Goal: Find specific page/section: Find specific page/section

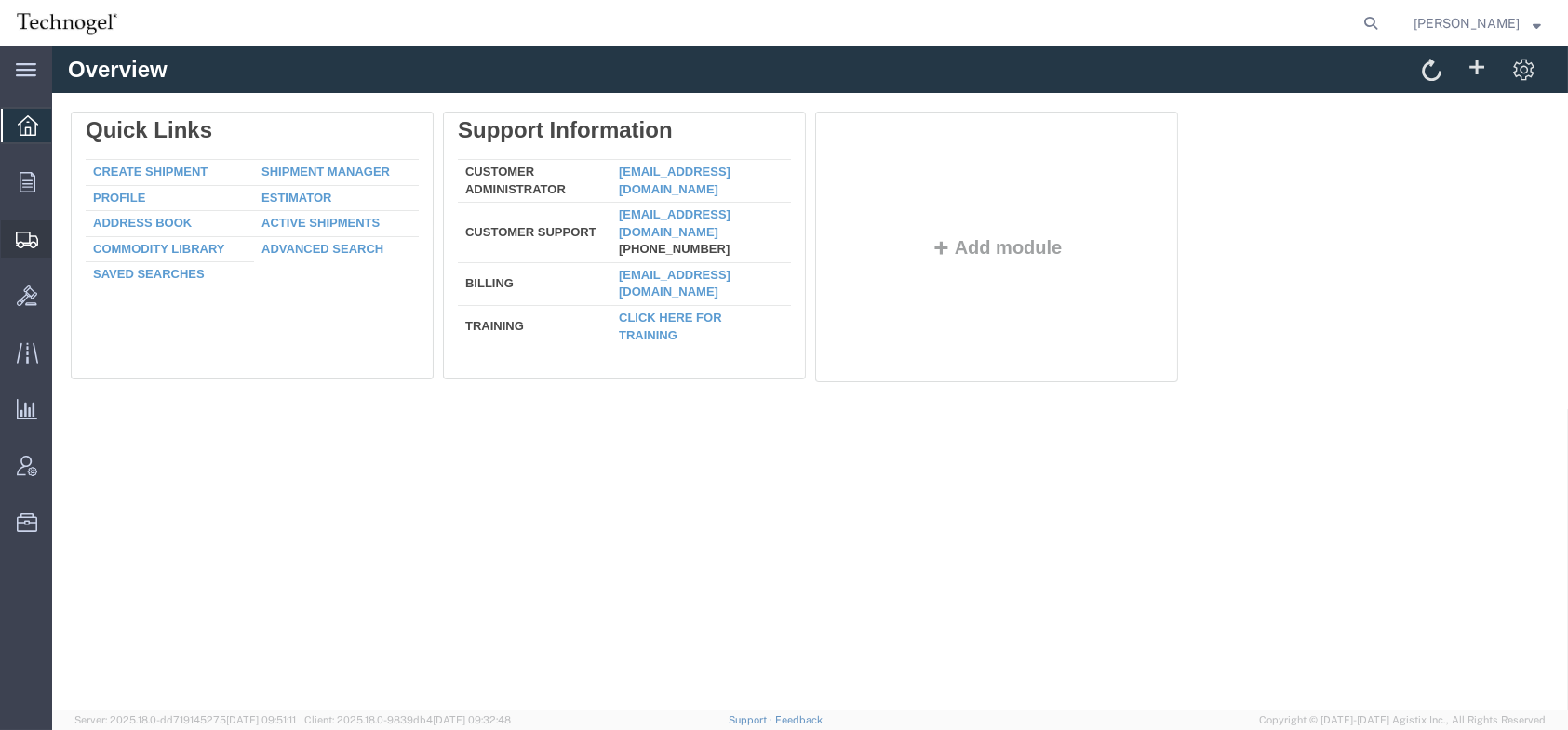
click at [65, 232] on span "Shipments" at bounding box center [58, 239] width 13 height 38
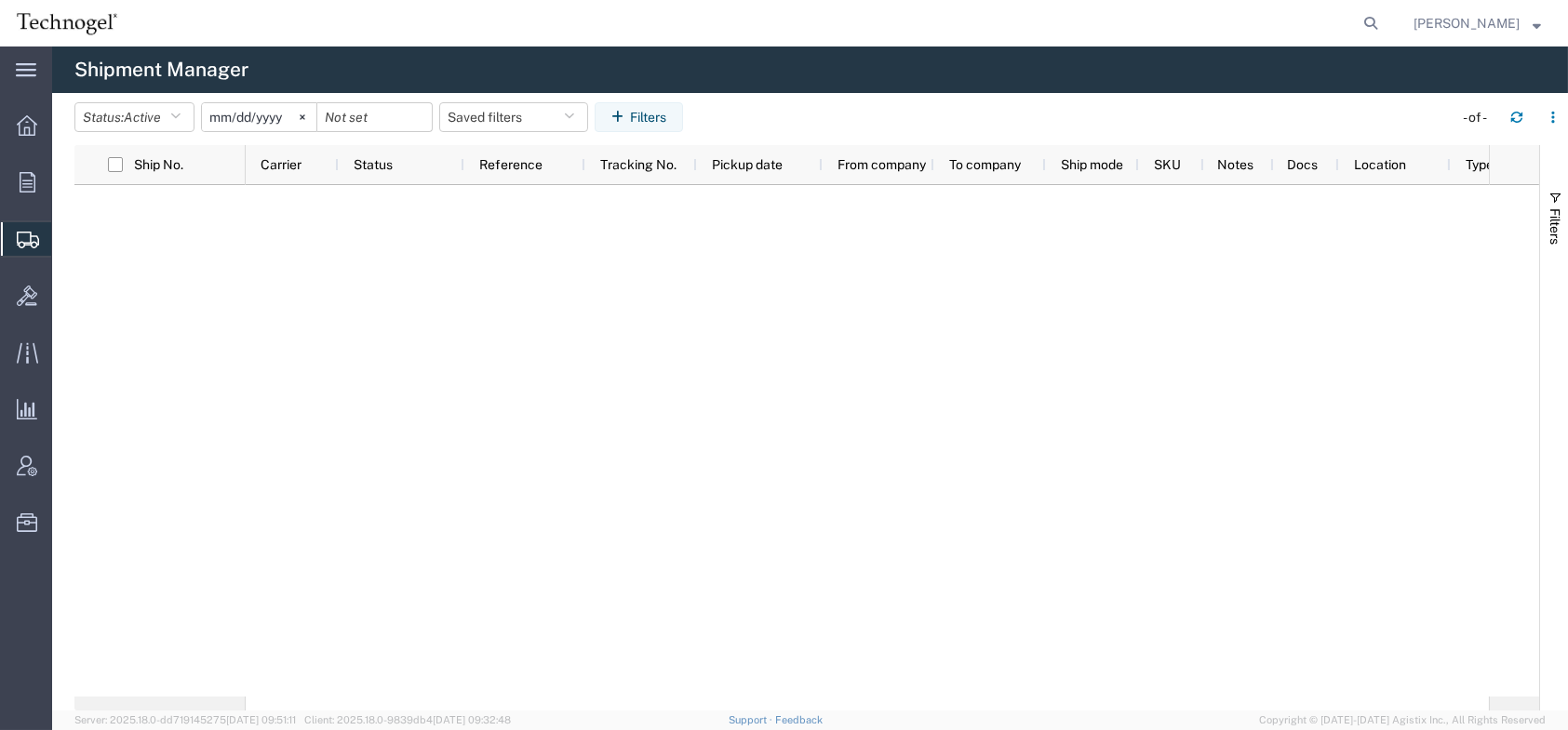
click at [0, 0] on span "Shipment Manager" at bounding box center [0, 0] width 0 height 0
click at [38, 186] on div at bounding box center [27, 182] width 53 height 38
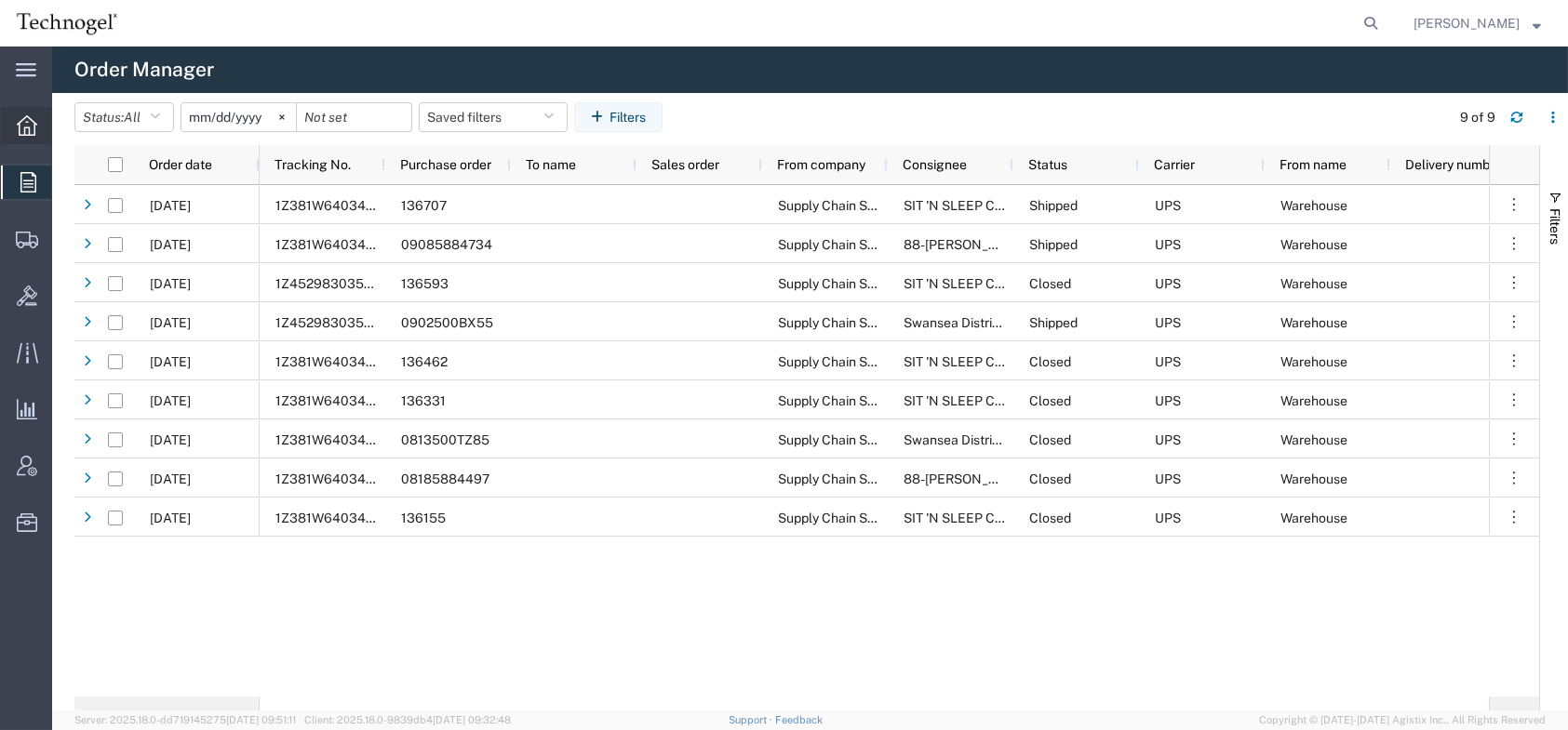
click at [28, 132] on icon at bounding box center [27, 125] width 21 height 21
